Goal: Task Accomplishment & Management: Manage account settings

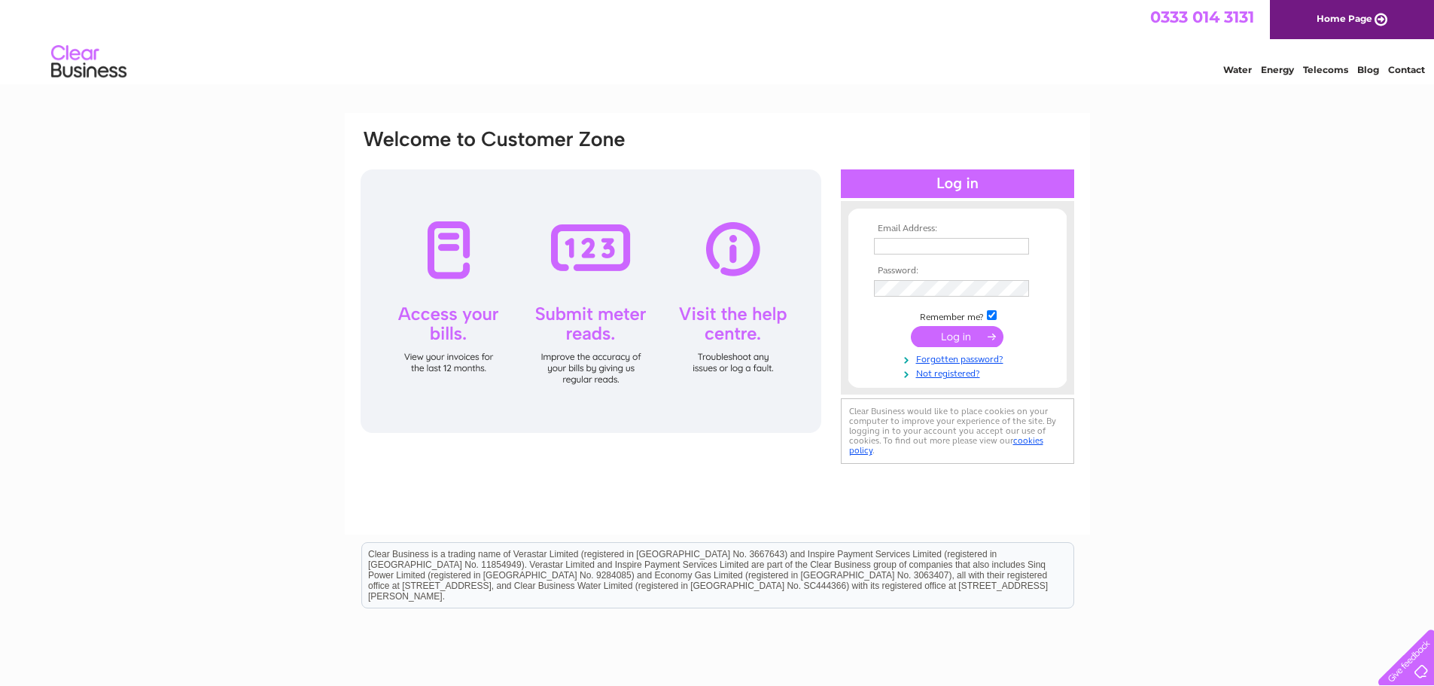
type input "[PERSON_NAME][EMAIL_ADDRESS][PERSON_NAME][PERSON_NAME][DOMAIN_NAME]"
click at [938, 335] on input "submit" at bounding box center [957, 336] width 93 height 21
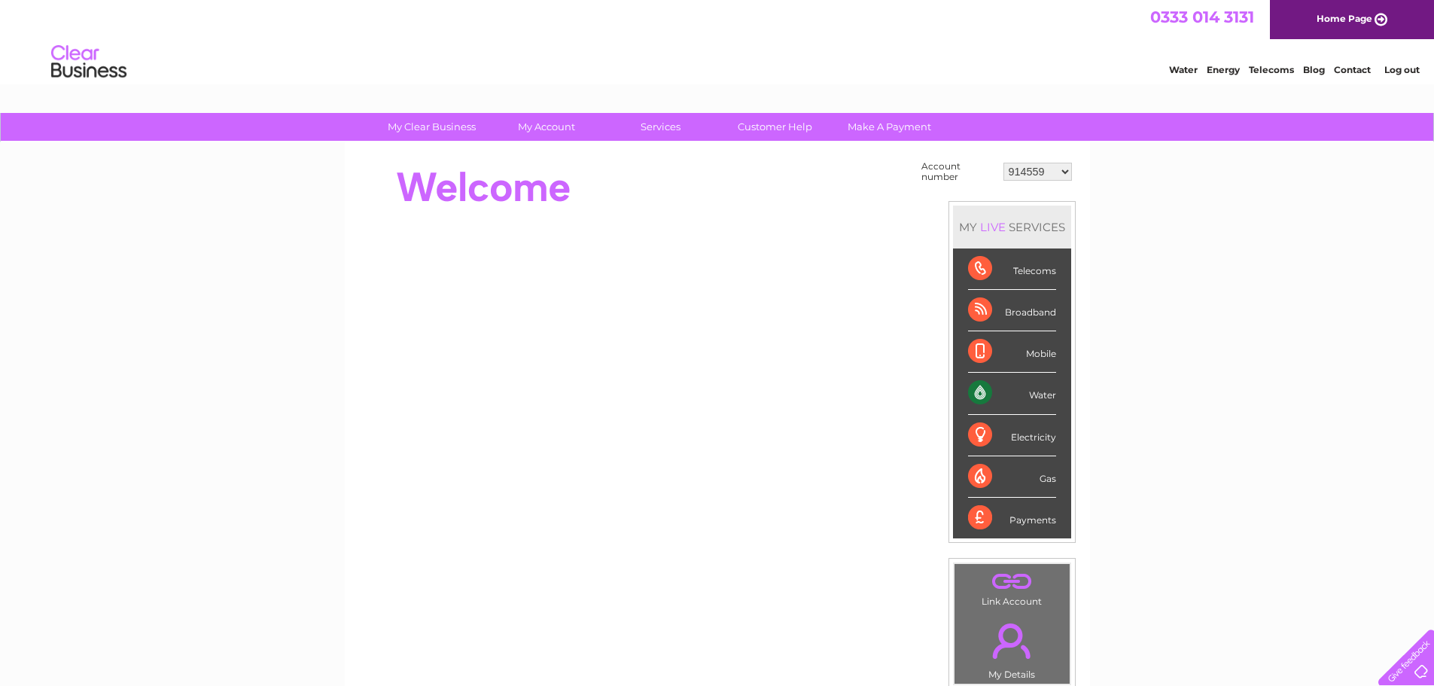
click at [1065, 169] on select "914559 924731 947211 982787 986341 986348 1091810 3024494 30277847 30291192 302…" at bounding box center [1038, 172] width 69 height 18
click at [1375, 20] on link "Home Page" at bounding box center [1352, 19] width 164 height 39
